Goal: Book appointment/travel/reservation

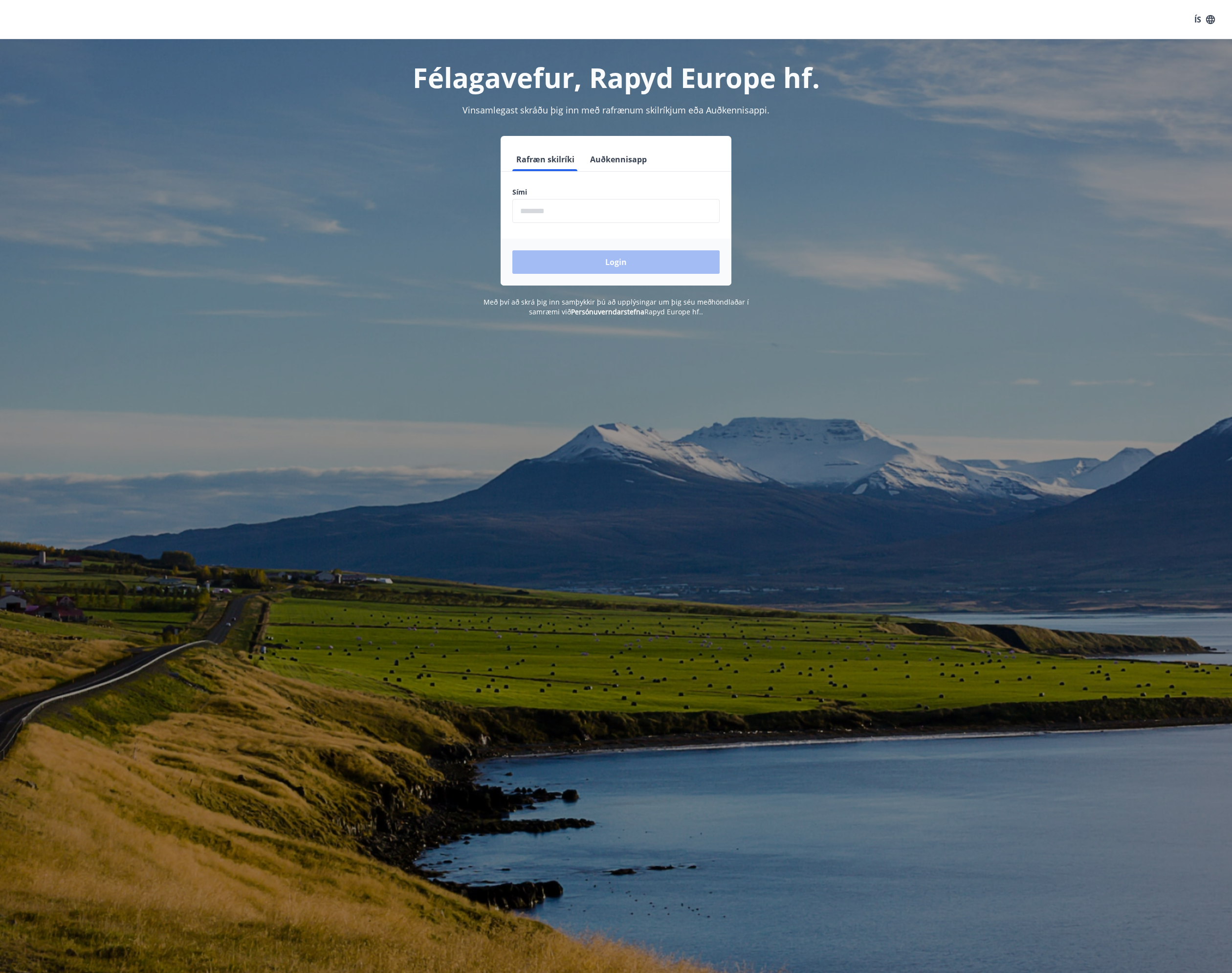
click at [555, 214] on input "phone" at bounding box center [616, 211] width 207 height 24
type input "********"
click at [512, 250] on button "Login" at bounding box center [616, 262] width 207 height 23
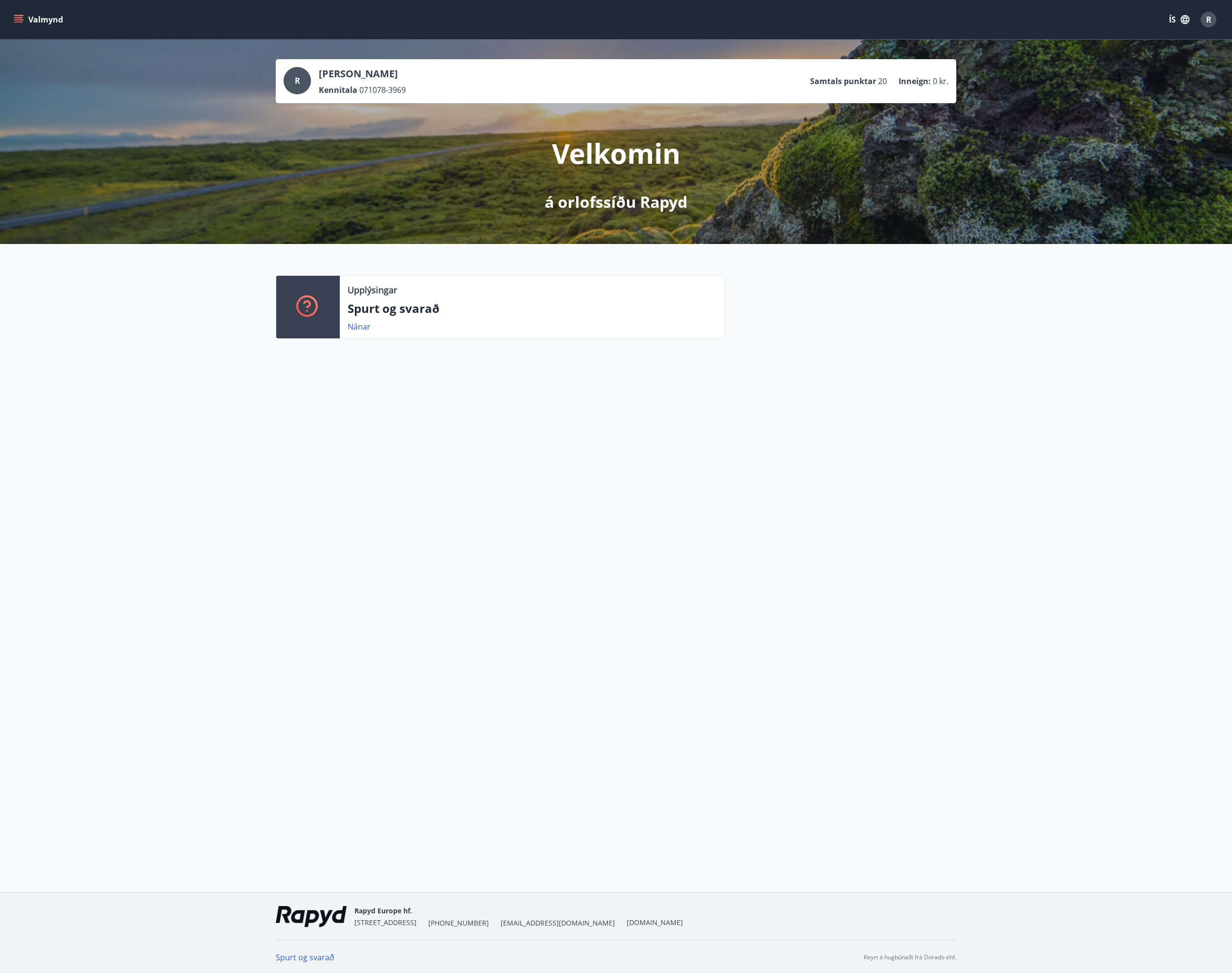
click at [19, 16] on icon "menu" at bounding box center [19, 20] width 10 height 10
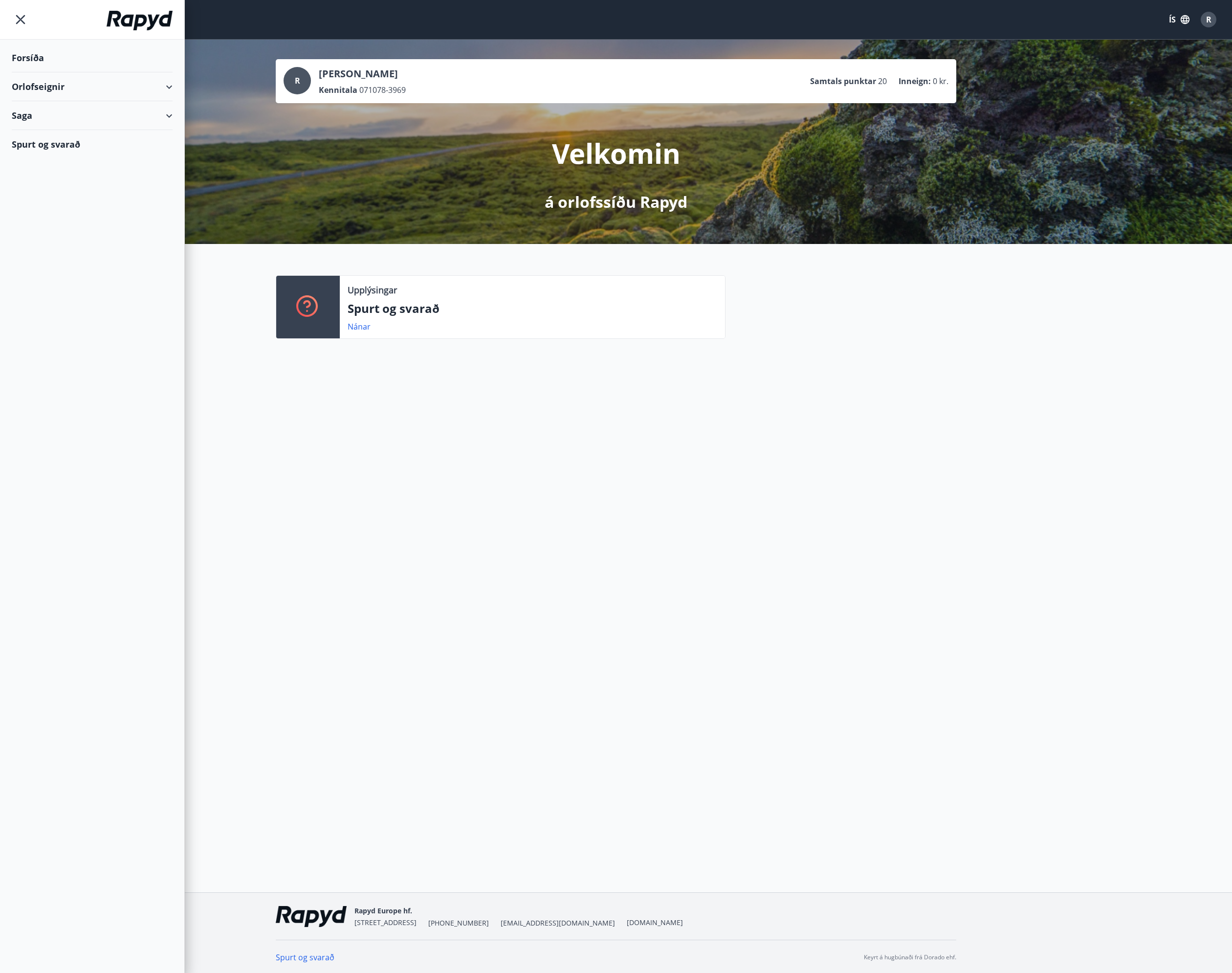
click at [35, 86] on div "Orlofseignir" at bounding box center [92, 87] width 161 height 29
drag, startPoint x: 48, startPoint y: 110, endPoint x: 61, endPoint y: 116, distance: 14.3
click at [61, 116] on div "Framboð" at bounding box center [92, 111] width 145 height 20
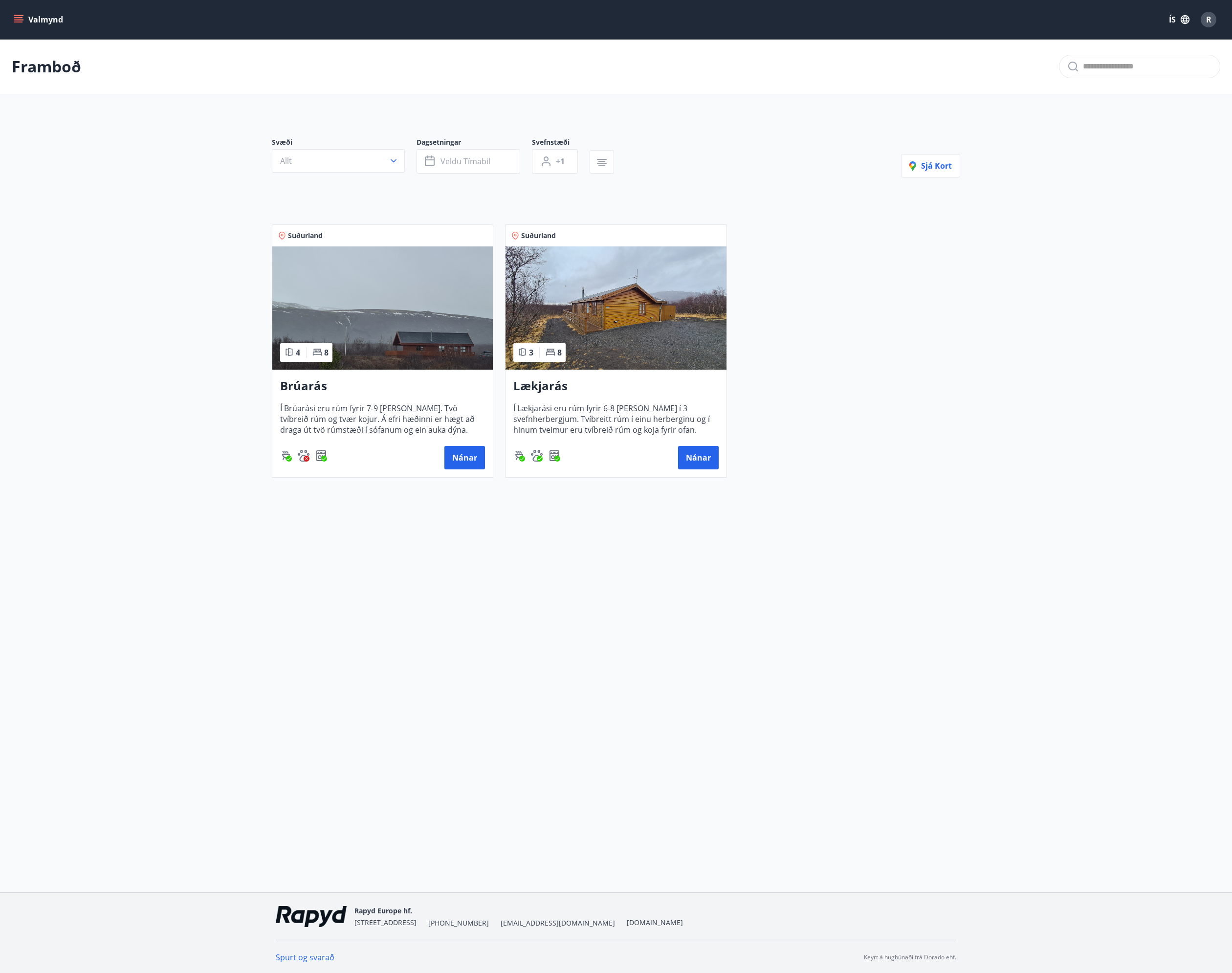
click at [398, 330] on img at bounding box center [382, 308] width 220 height 123
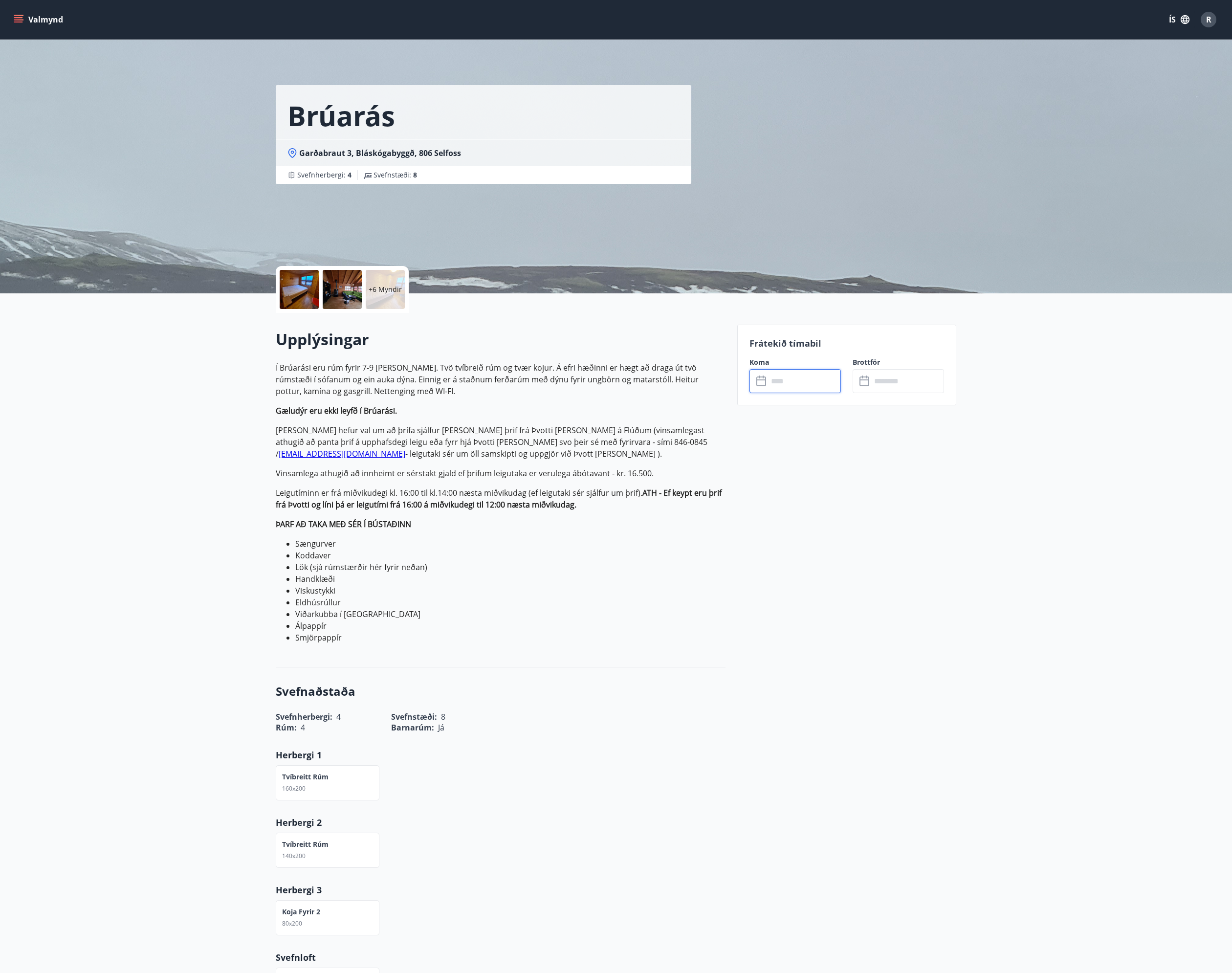
click at [788, 370] on input "text" at bounding box center [804, 381] width 73 height 24
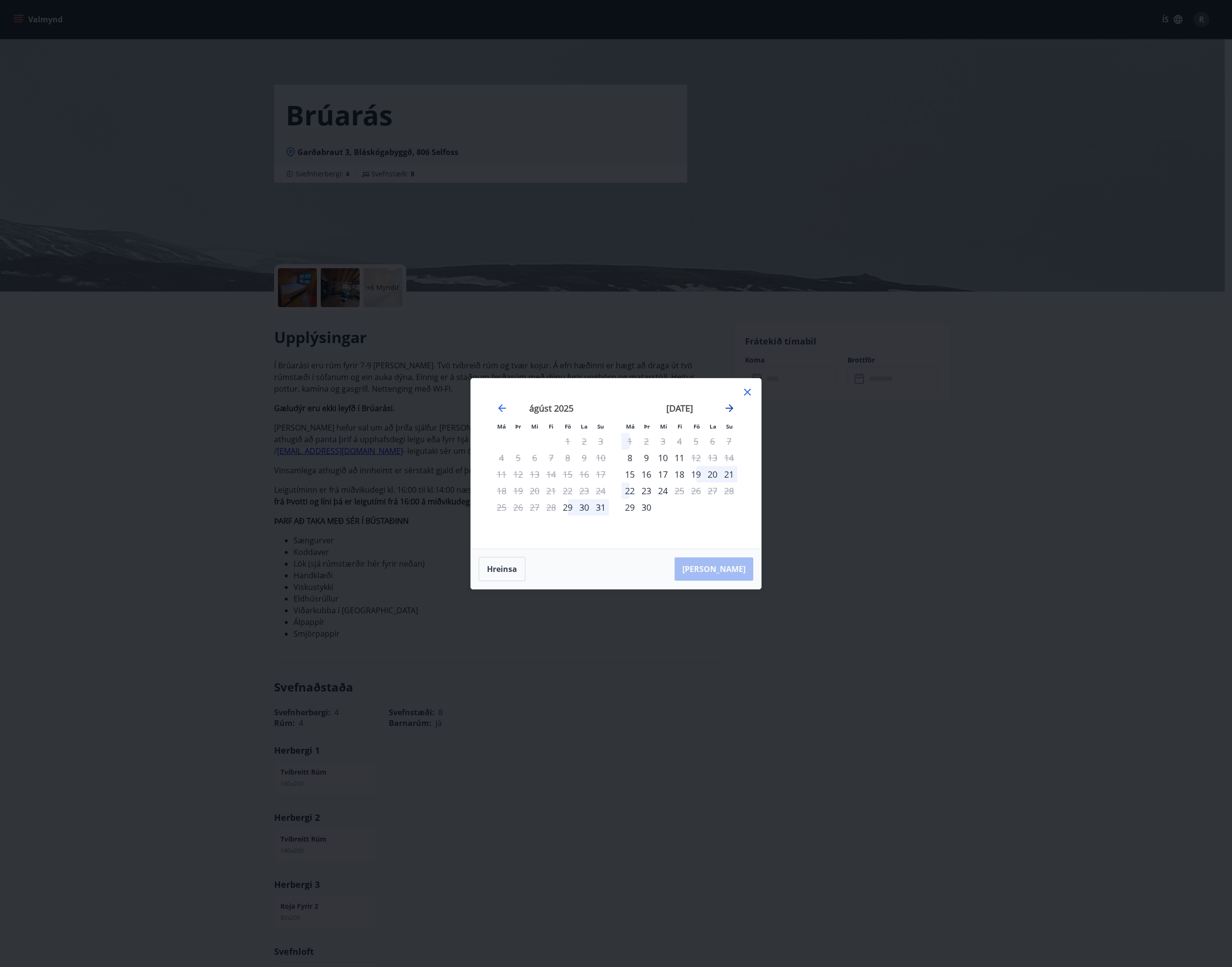
click at [729, 406] on icon "Move forward to switch to the next month." at bounding box center [729, 408] width 12 height 12
click at [748, 393] on icon at bounding box center [747, 392] width 7 height 7
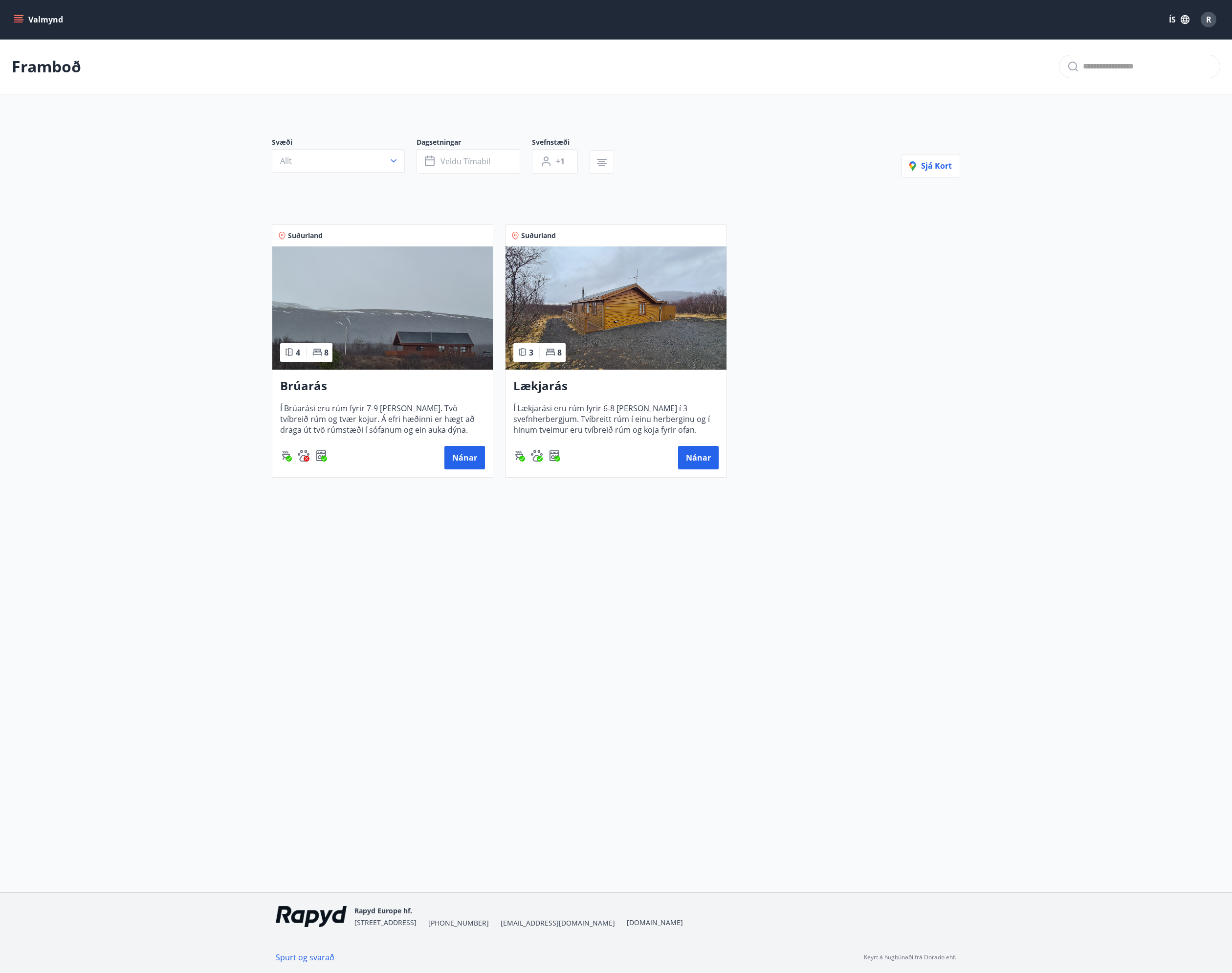
click at [573, 317] on img at bounding box center [615, 308] width 220 height 123
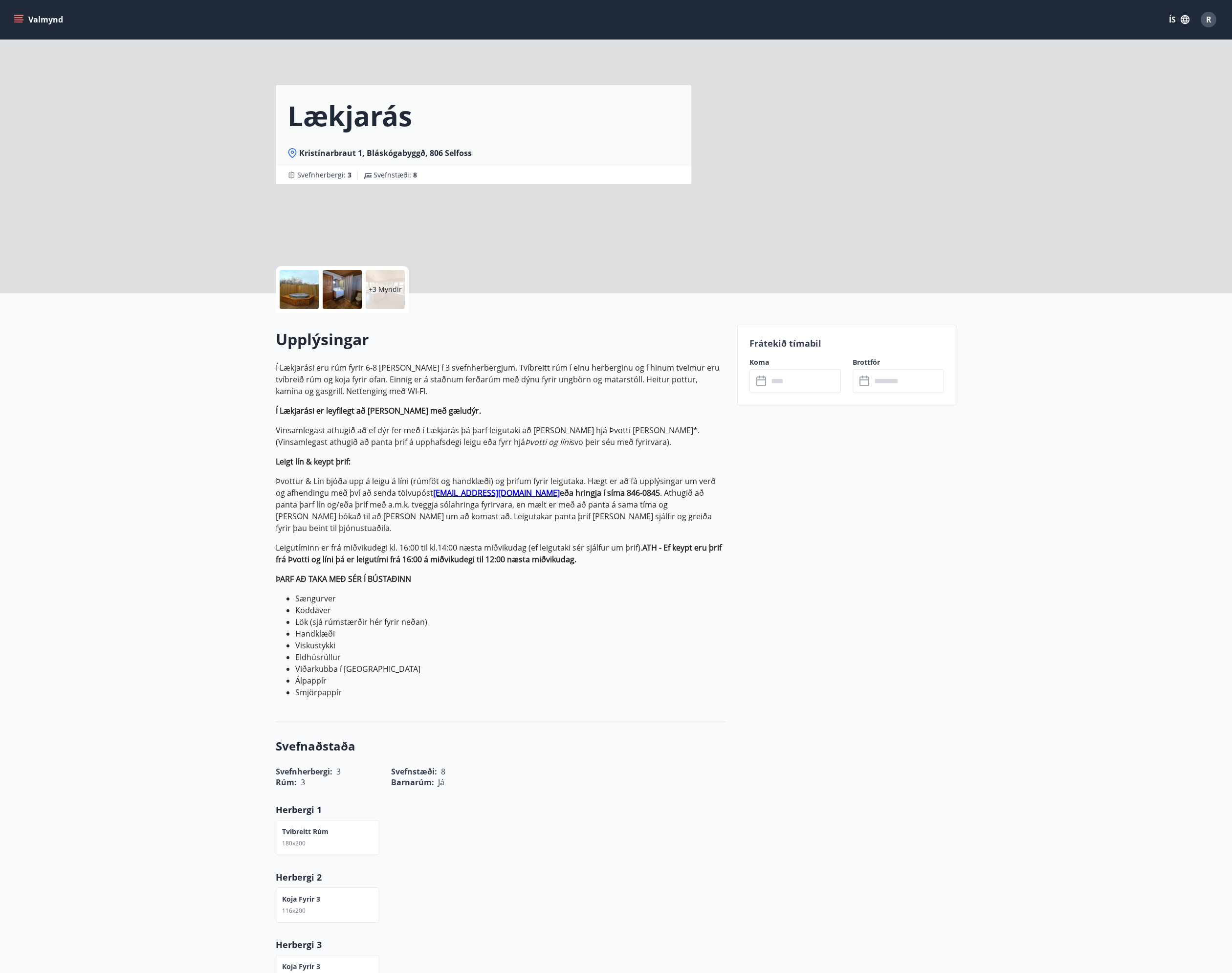
click at [761, 382] on icon at bounding box center [762, 381] width 12 height 12
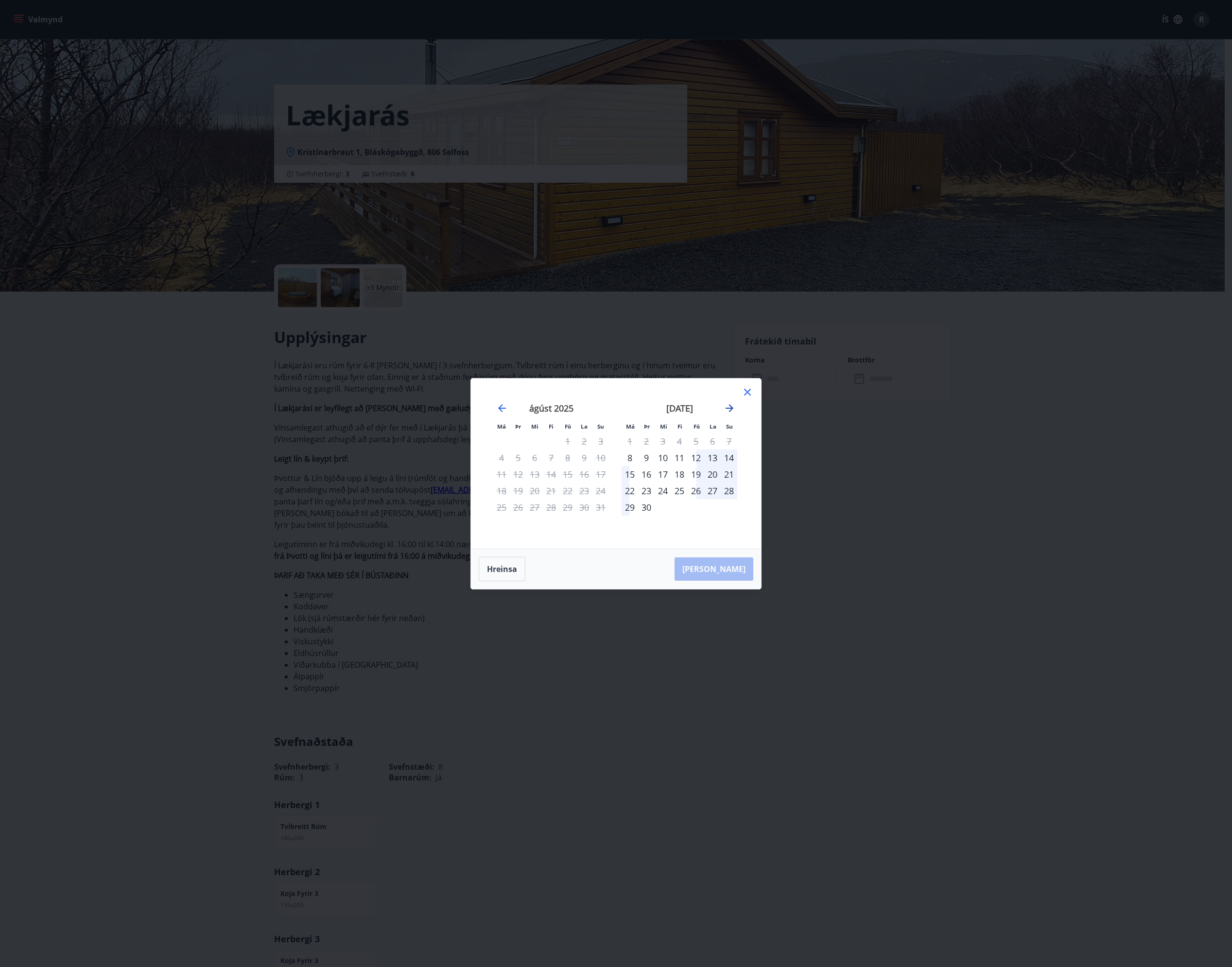
click at [730, 408] on icon "Move forward to switch to the next month." at bounding box center [729, 408] width 8 height 8
click at [733, 407] on icon "Move forward to switch to the next month." at bounding box center [729, 408] width 12 height 12
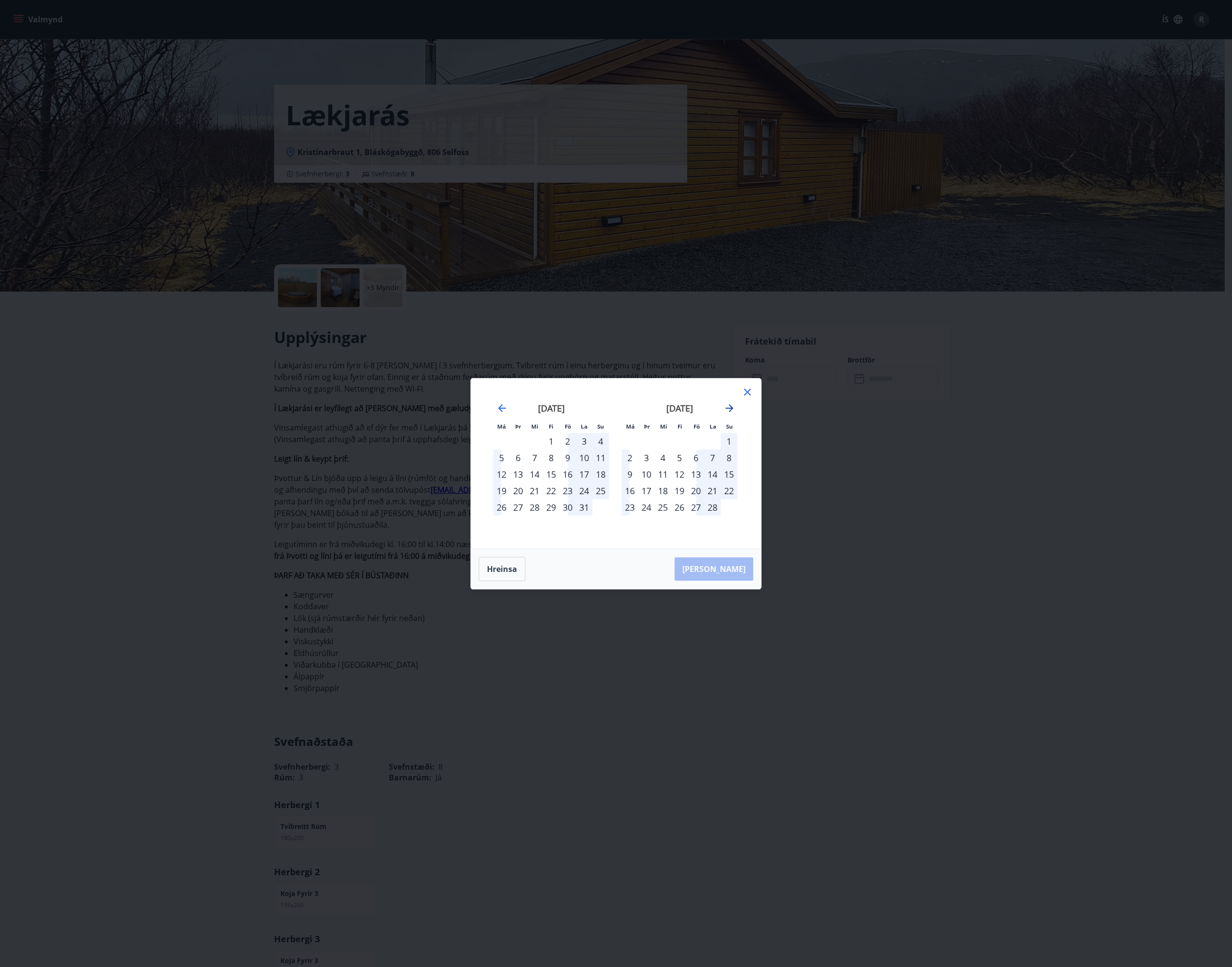
click at [733, 407] on icon "Move forward to switch to the next month." at bounding box center [729, 408] width 12 height 12
click at [1033, 427] on div "Má Þr Mi Fi Fö La Su Má Þr Mi Fi Fö La Su [DATE] 1 2 3 4 5 6 7 8 9 10 11 12 13 …" at bounding box center [616, 484] width 1232 height 967
